Goal: Book appointment/travel/reservation

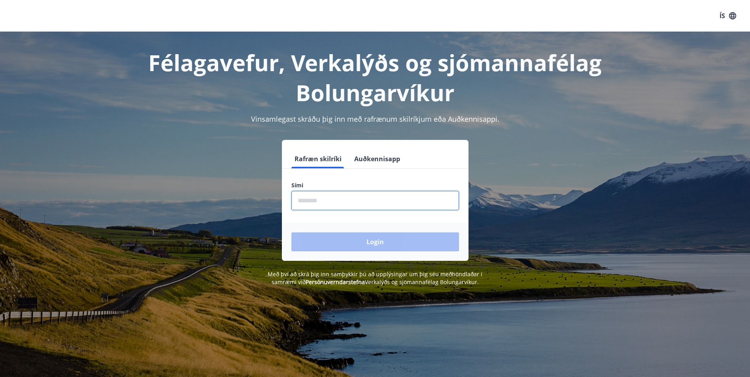
click at [357, 200] on input "phone" at bounding box center [375, 200] width 168 height 19
type input "********"
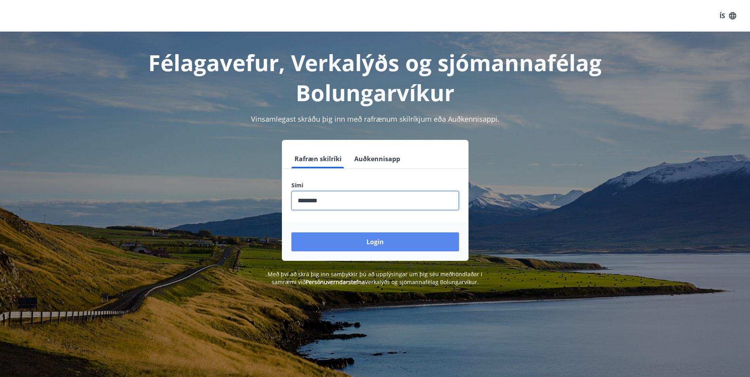
click at [372, 244] on button "Login" at bounding box center [375, 242] width 168 height 19
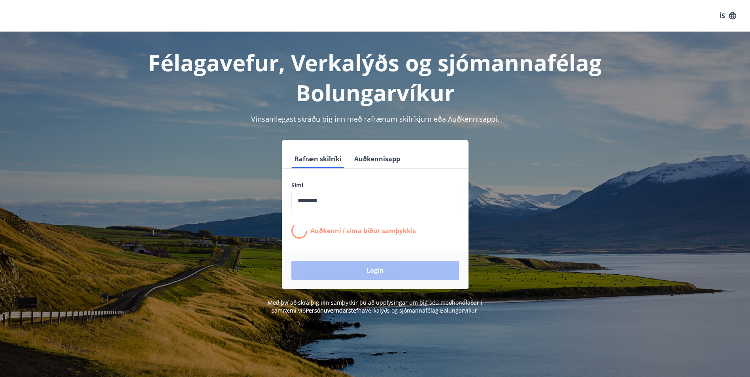
click at [371, 243] on form "Rafræn skilríki Auðkennisapp Sími ​ Auðkenni í síma bíður samþykkis Login" at bounding box center [375, 219] width 187 height 140
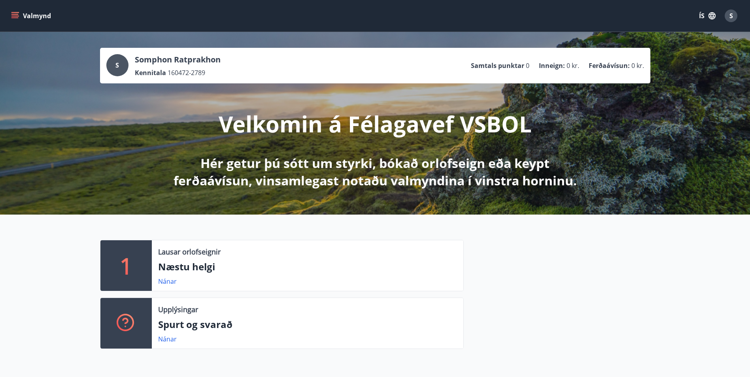
click at [186, 252] on p "Lausar orlofseignir" at bounding box center [189, 252] width 62 height 10
drag, startPoint x: 203, startPoint y: 284, endPoint x: 207, endPoint y: 284, distance: 4.4
click at [206, 284] on div "Nánar" at bounding box center [307, 281] width 299 height 9
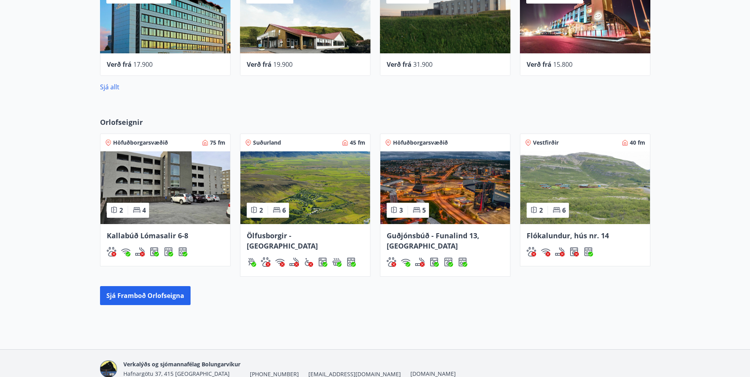
scroll to position [422, 0]
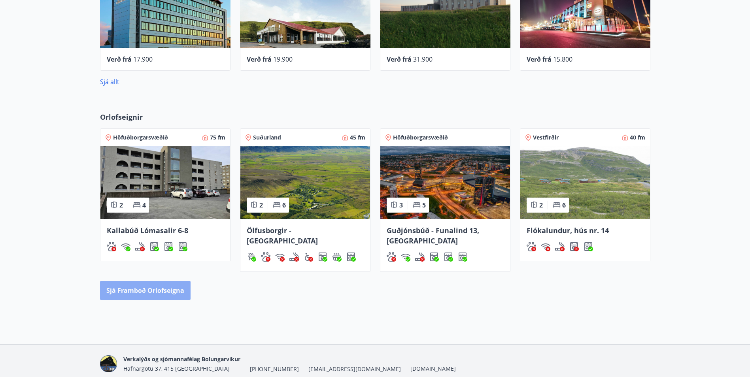
click at [157, 291] on button "Sjá framboð orlofseigna" at bounding box center [145, 290] width 91 height 19
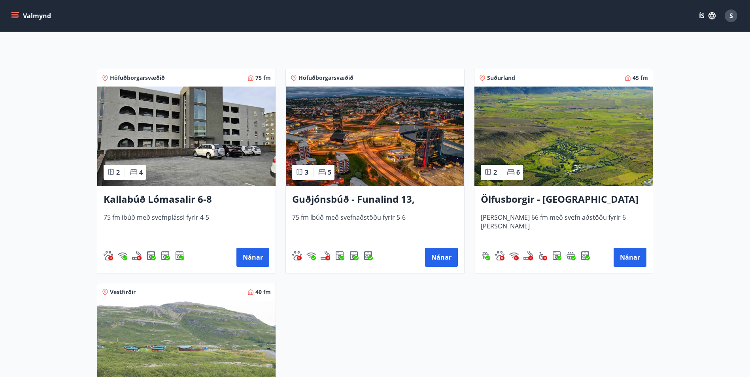
scroll to position [91, 0]
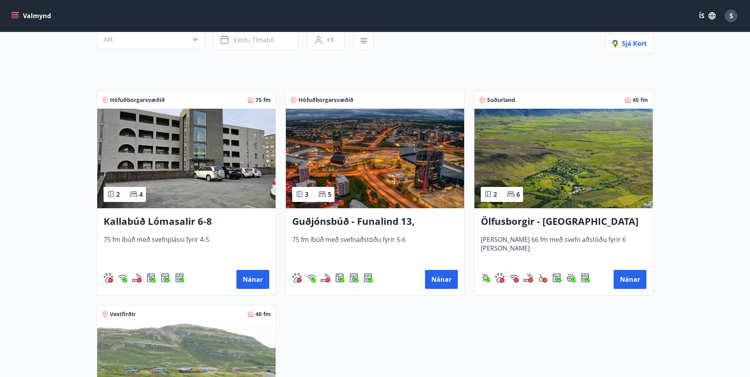
click at [202, 167] on img at bounding box center [186, 159] width 178 height 100
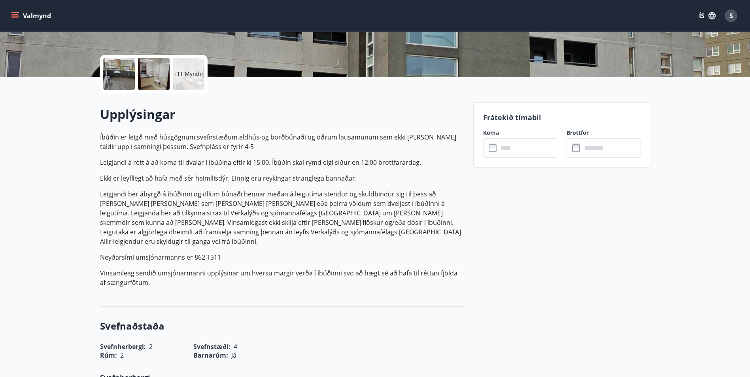
scroll to position [158, 0]
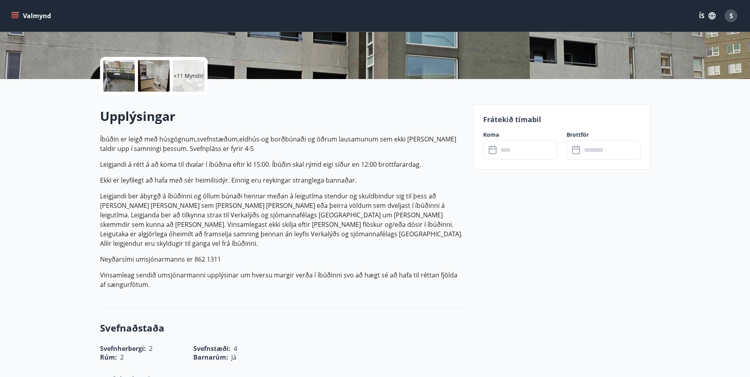
click at [496, 152] on icon at bounding box center [493, 150] width 8 height 8
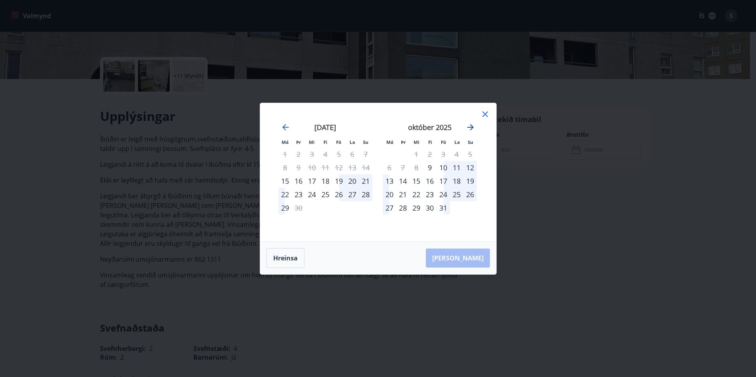
click at [471, 125] on icon "Move forward to switch to the next month." at bounding box center [470, 127] width 9 height 9
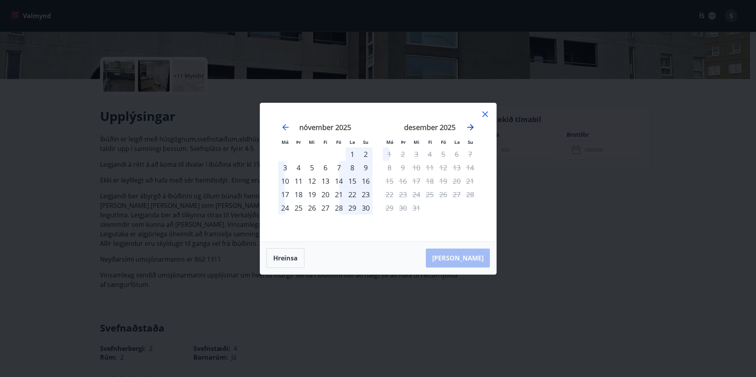
click at [471, 125] on icon "Move forward to switch to the next month." at bounding box center [470, 127] width 9 height 9
click at [314, 207] on div "31" at bounding box center [311, 207] width 13 height 13
click at [483, 114] on icon at bounding box center [484, 114] width 9 height 9
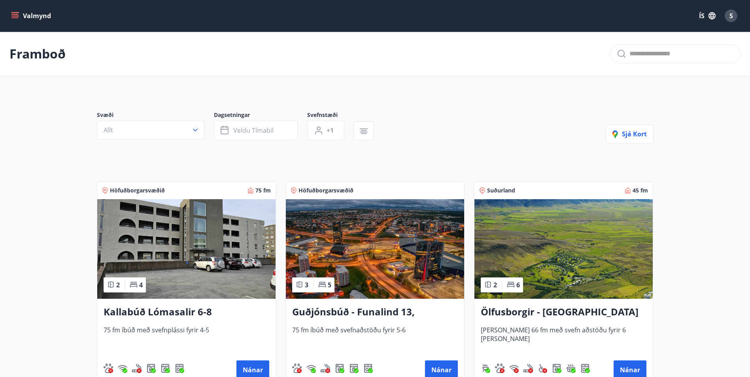
click at [366, 254] on img at bounding box center [375, 249] width 178 height 100
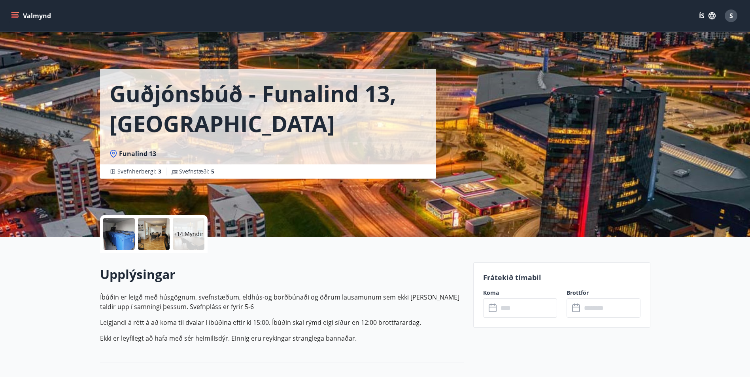
click at [500, 308] on input "text" at bounding box center [527, 308] width 59 height 19
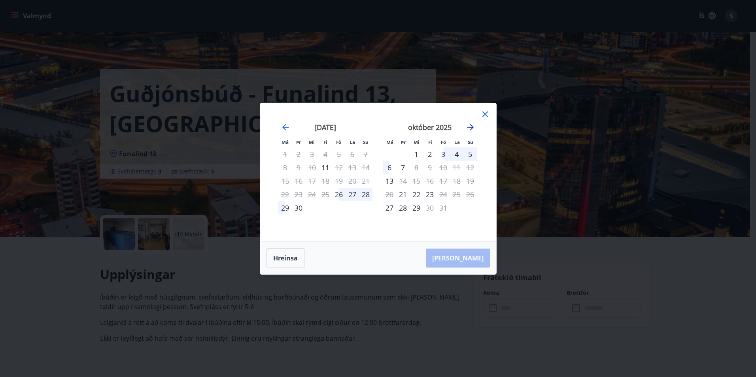
click at [469, 127] on icon "Move forward to switch to the next month." at bounding box center [470, 127] width 6 height 6
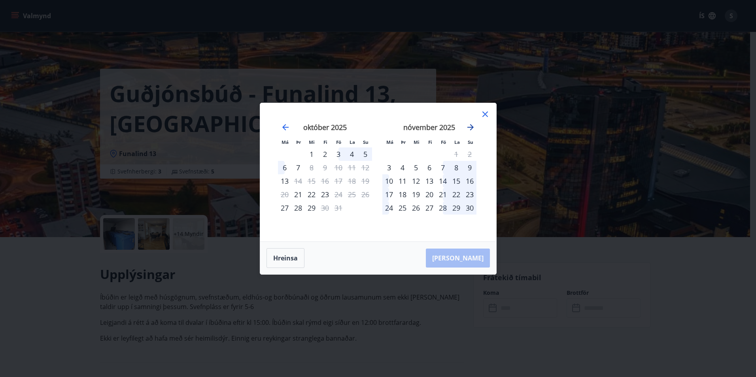
click at [470, 127] on icon "Move forward to switch to the next month." at bounding box center [470, 127] width 6 height 6
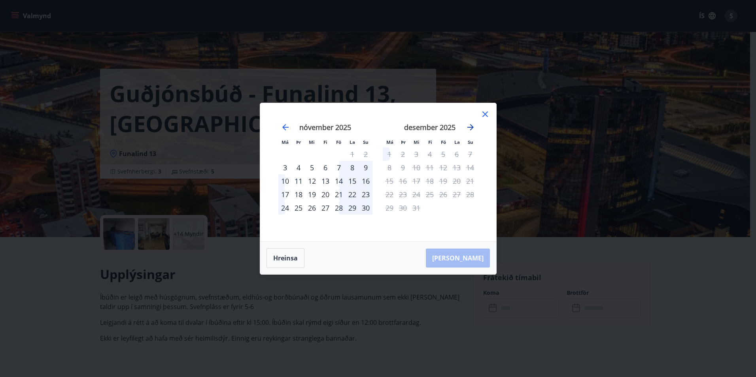
click at [470, 127] on icon "Move forward to switch to the next month." at bounding box center [470, 127] width 6 height 6
click at [286, 127] on icon "Move backward to switch to the previous month." at bounding box center [285, 127] width 9 height 9
click at [286, 126] on icon "Move backward to switch to the previous month." at bounding box center [285, 127] width 9 height 9
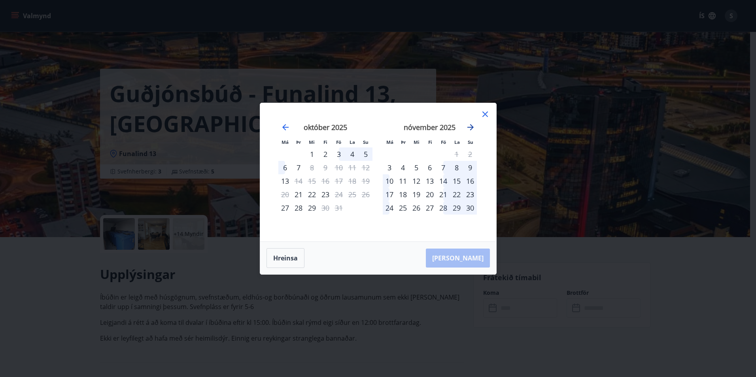
click at [471, 129] on icon "Move forward to switch to the next month." at bounding box center [470, 127] width 6 height 6
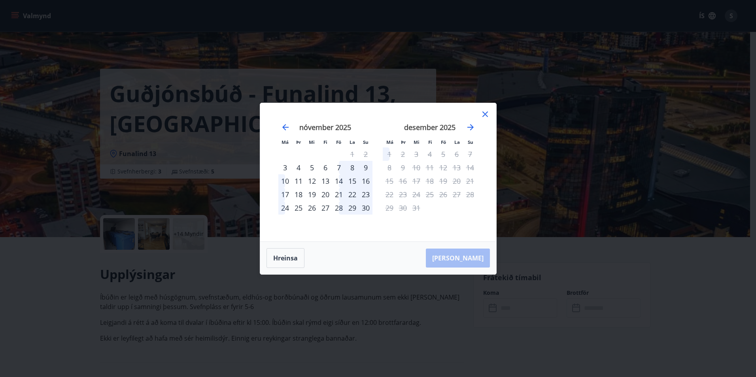
click at [482, 114] on icon at bounding box center [484, 114] width 9 height 9
